Goal: Check status: Check status

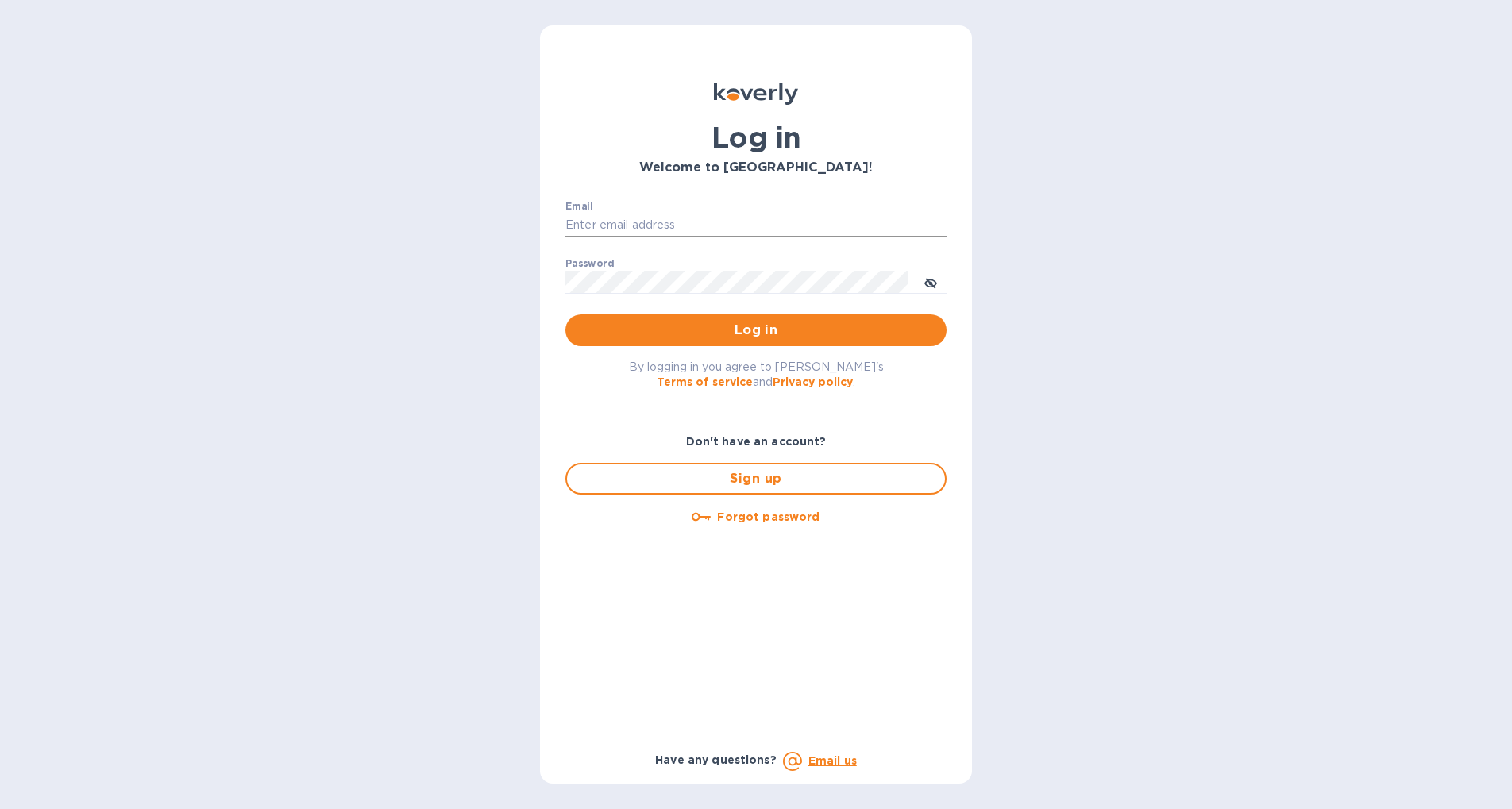
click at [744, 225] on input "Email" at bounding box center [756, 225] width 381 height 24
drag, startPoint x: 714, startPoint y: 229, endPoint x: 373, endPoint y: 143, distance: 351.7
click at [373, 143] on div "Log in Welcome to Koverly! Email Tamani1 ​ Password ​ Log in By logging in you …" at bounding box center [756, 404] width 1512 height 809
type input "tamanifood@gmail.com"
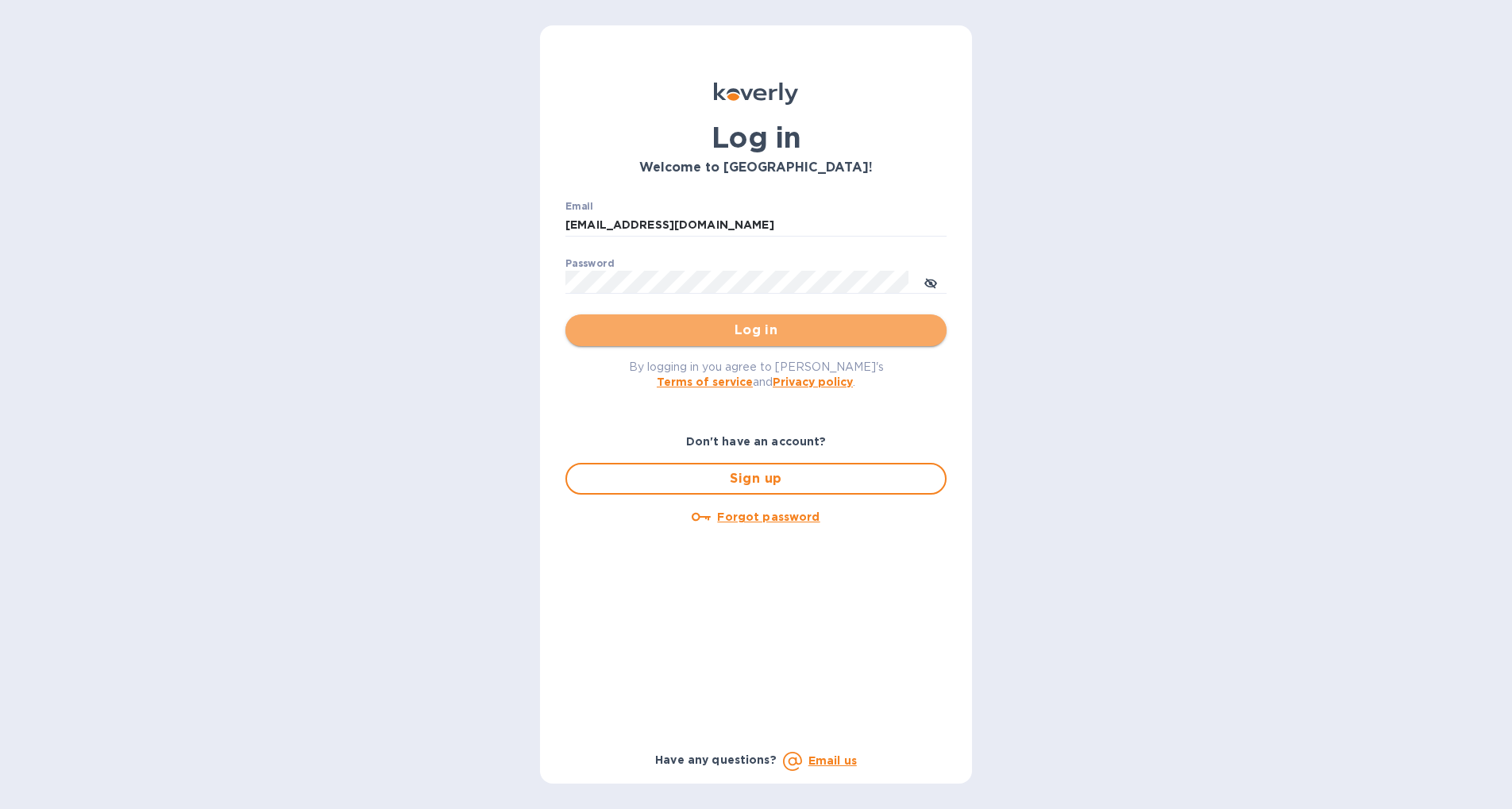
click at [774, 341] on button "Log in" at bounding box center [756, 329] width 381 height 32
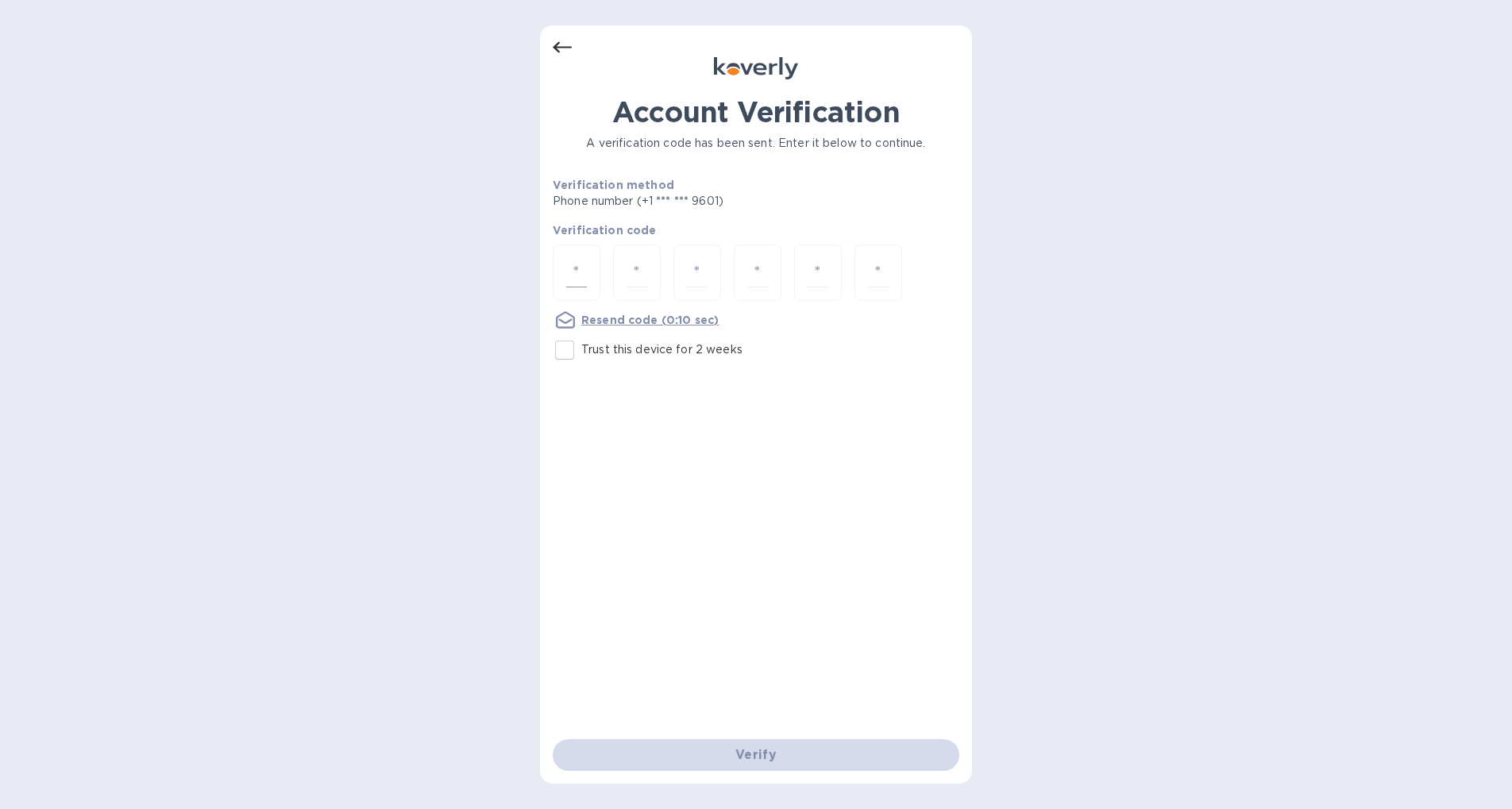
click at [589, 268] on div at bounding box center [576, 272] width 48 height 56
type input "7"
type input "3"
type input "0"
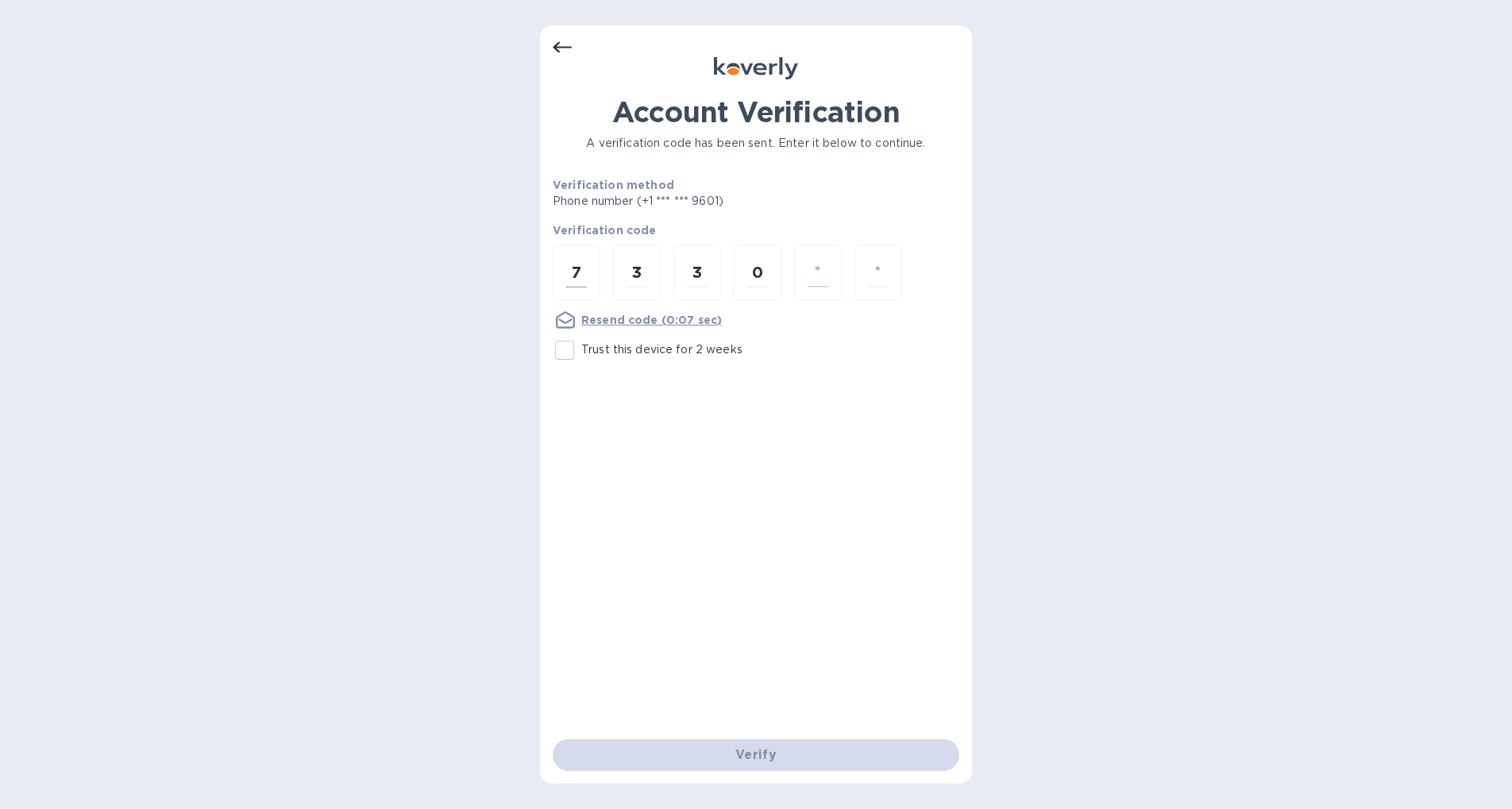
type input "8"
type input "0"
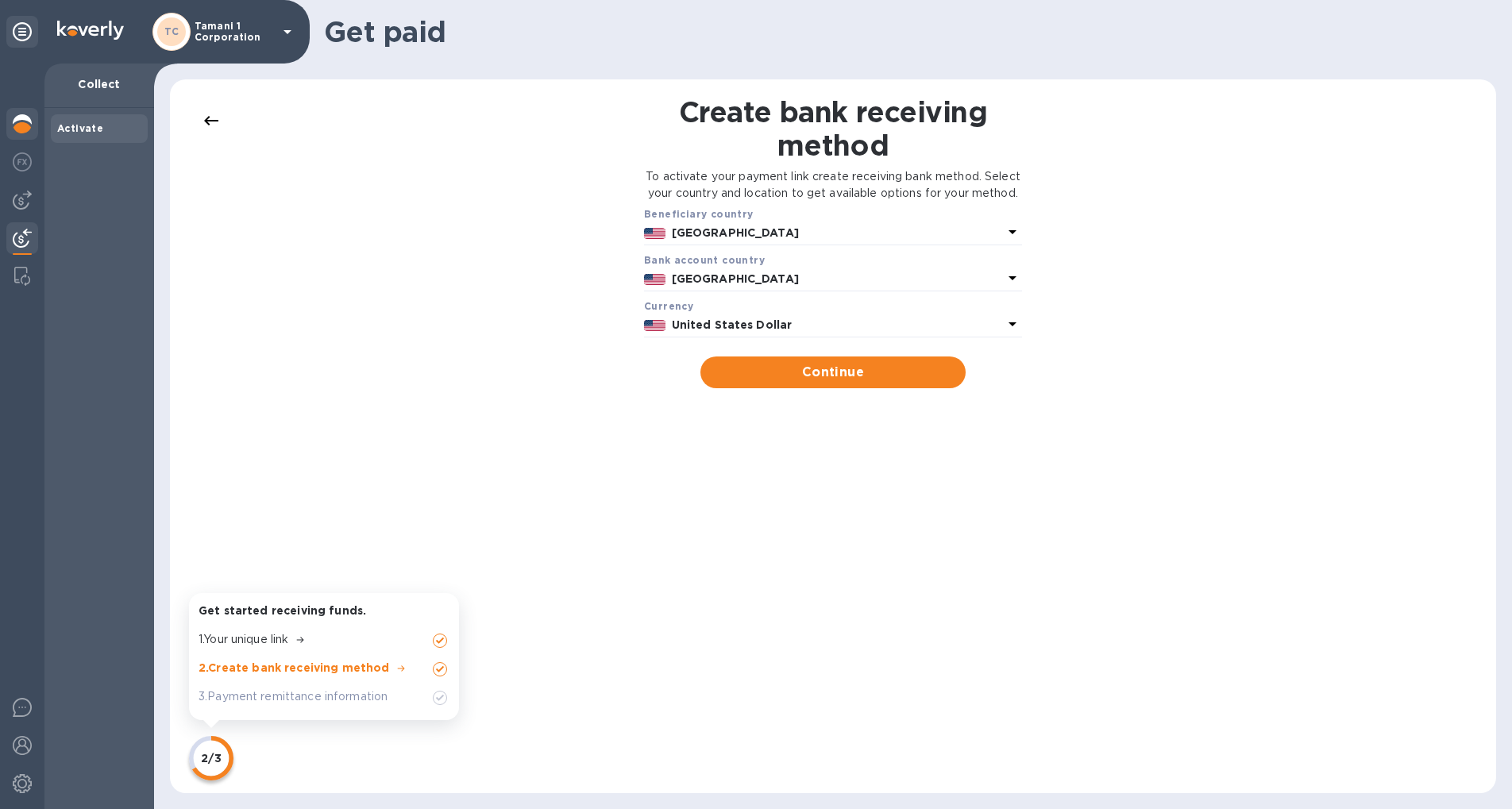
click at [29, 124] on img at bounding box center [22, 124] width 19 height 19
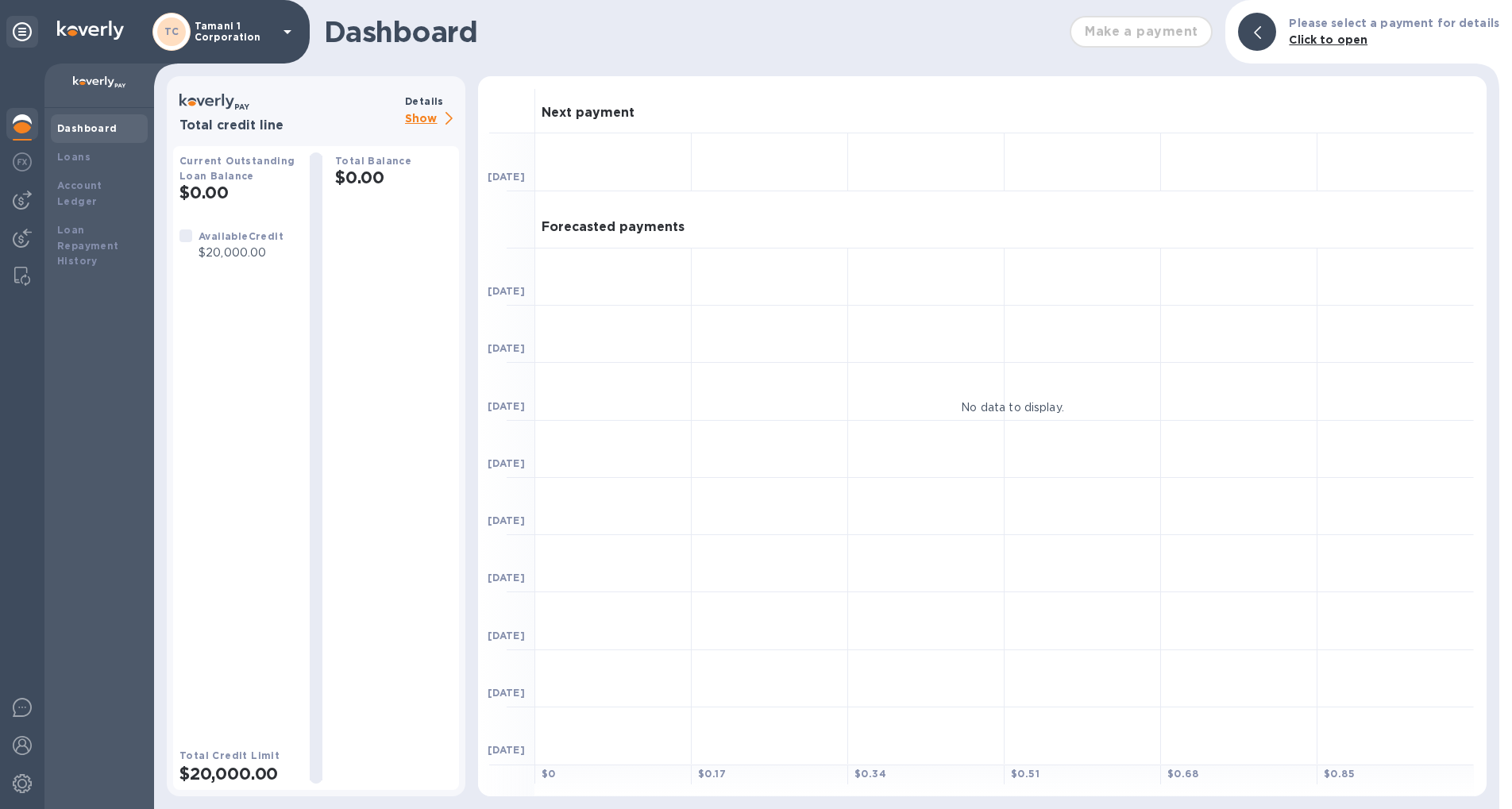
click at [188, 239] on div at bounding box center [185, 236] width 12 height 12
click at [20, 195] on img at bounding box center [22, 200] width 19 height 19
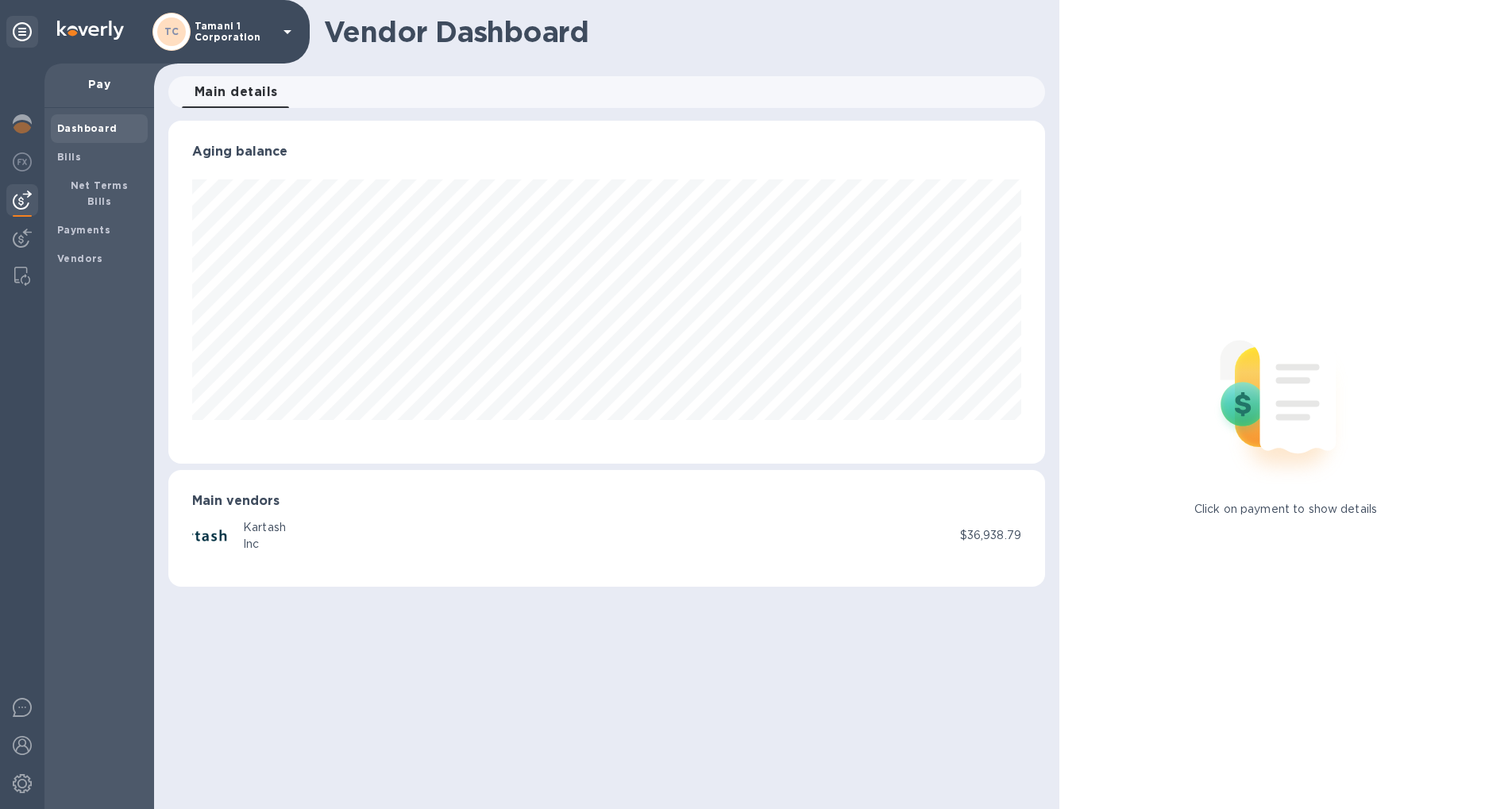
scroll to position [343, 877]
click at [20, 169] on img at bounding box center [22, 162] width 19 height 19
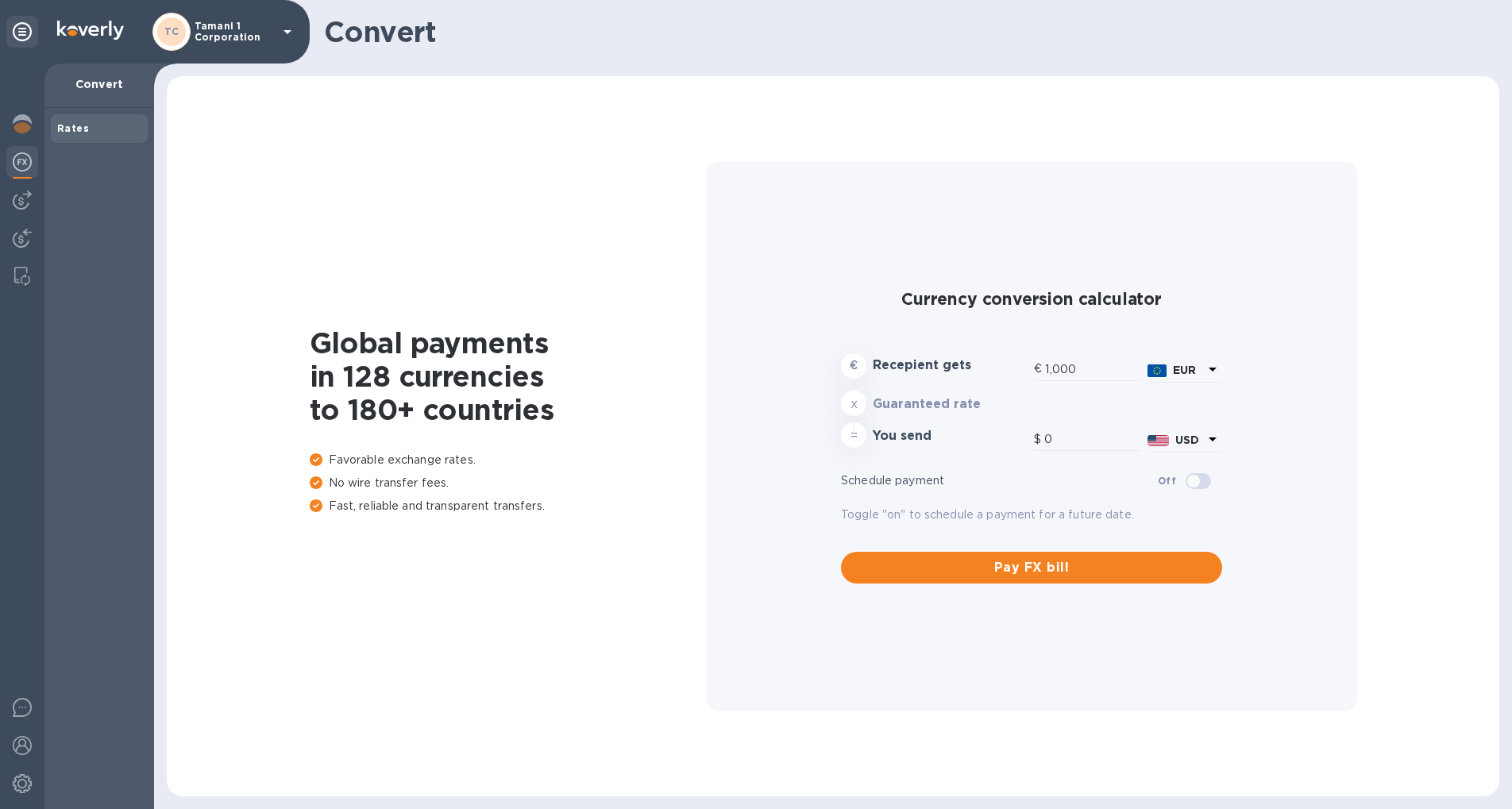
type input "1,192.06"
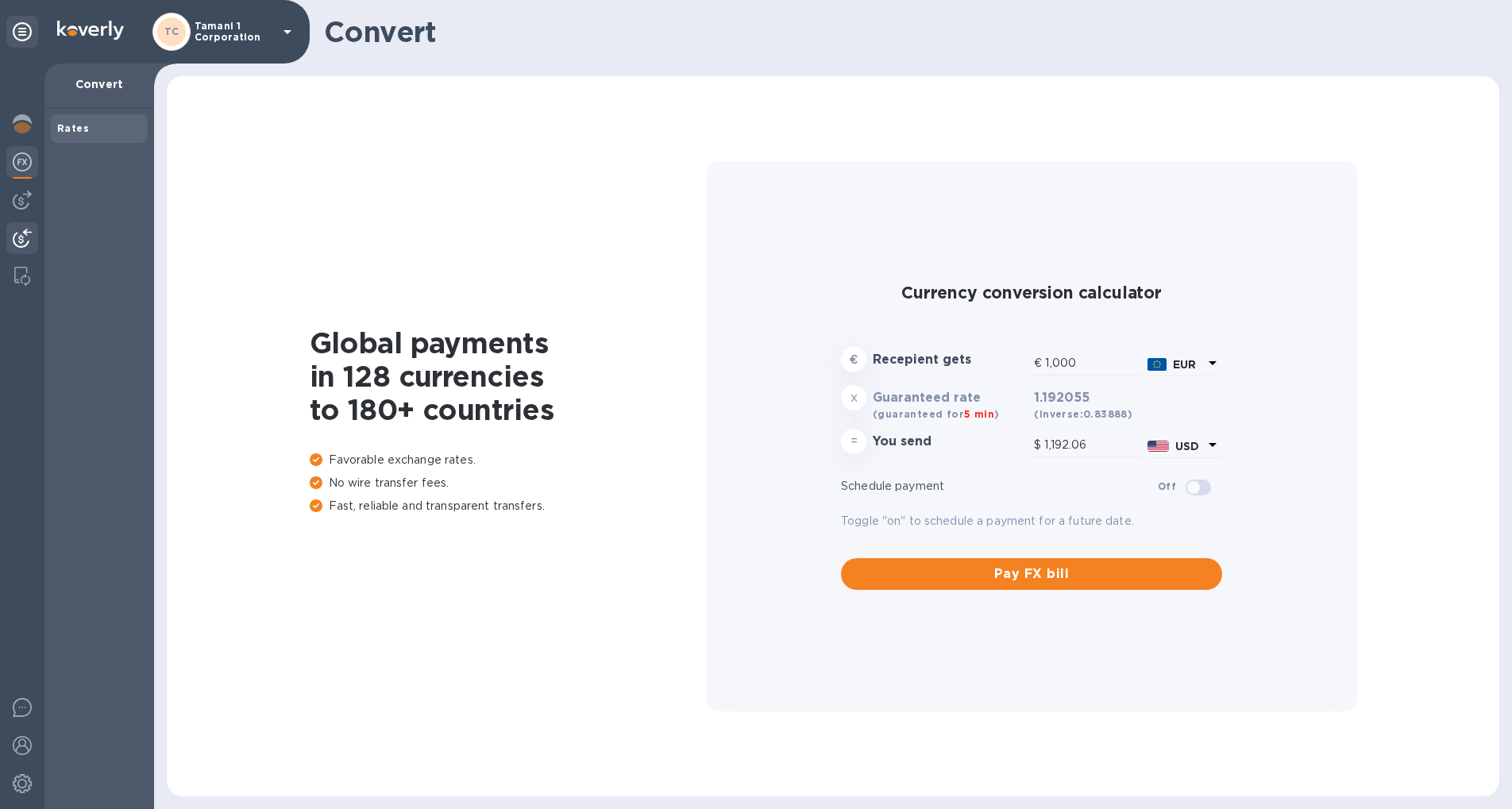
click at [18, 239] on img at bounding box center [22, 238] width 19 height 19
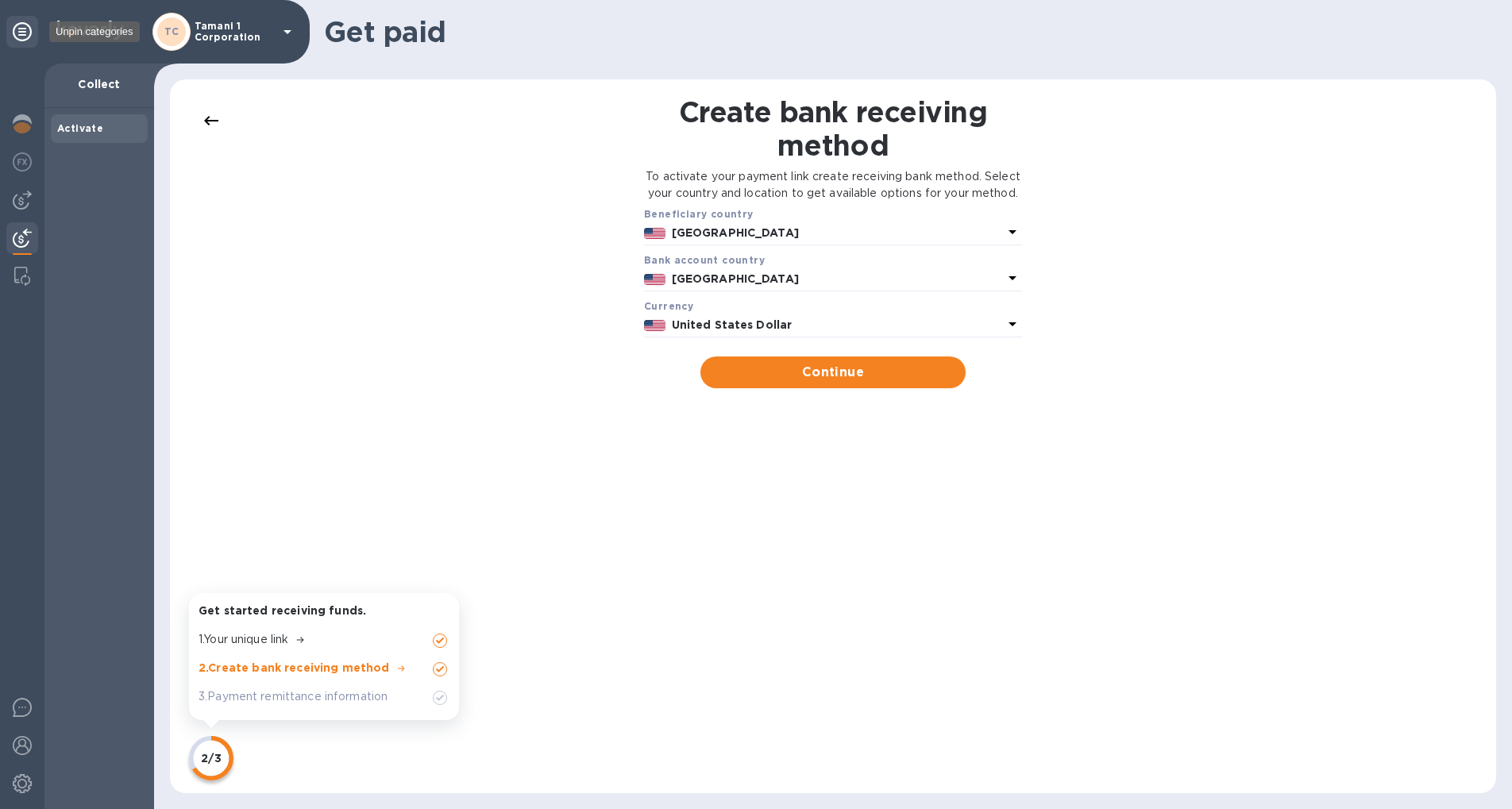
click at [23, 39] on icon at bounding box center [22, 32] width 19 height 19
click at [25, 116] on img at bounding box center [22, 124] width 19 height 19
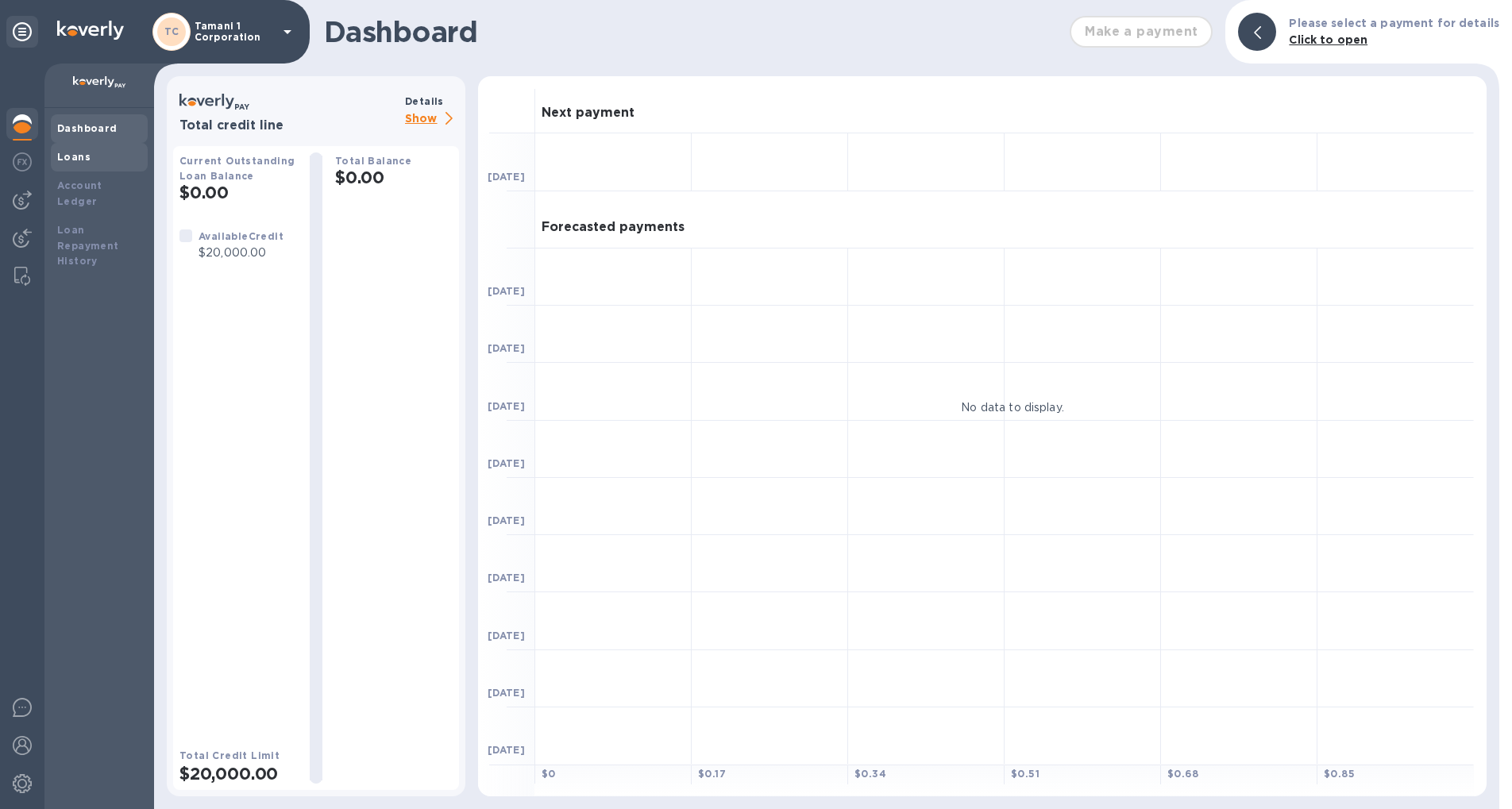
click at [84, 169] on div "Loans" at bounding box center [99, 157] width 97 height 29
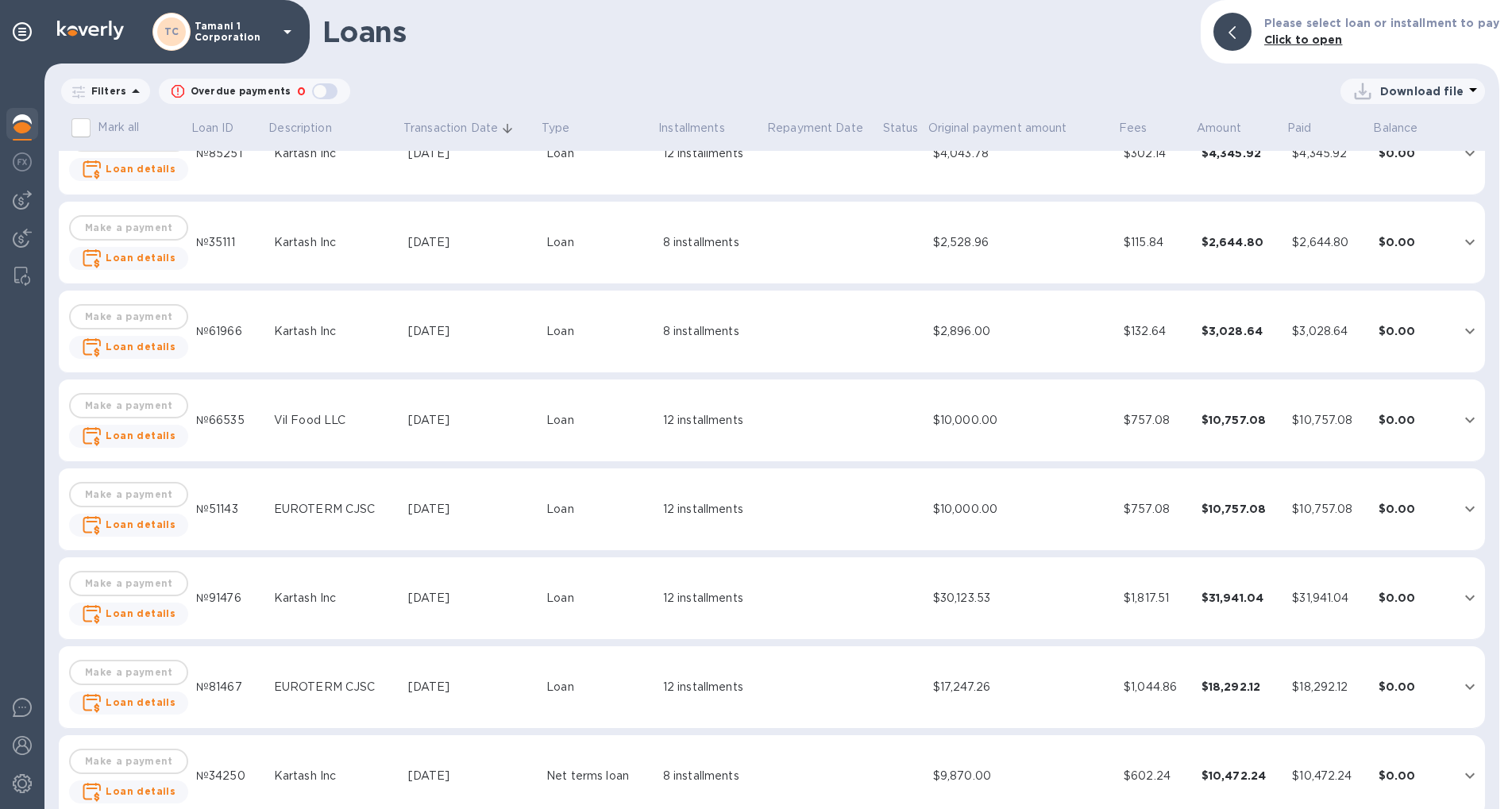
scroll to position [418, 0]
